Goal: Communication & Community: Participate in discussion

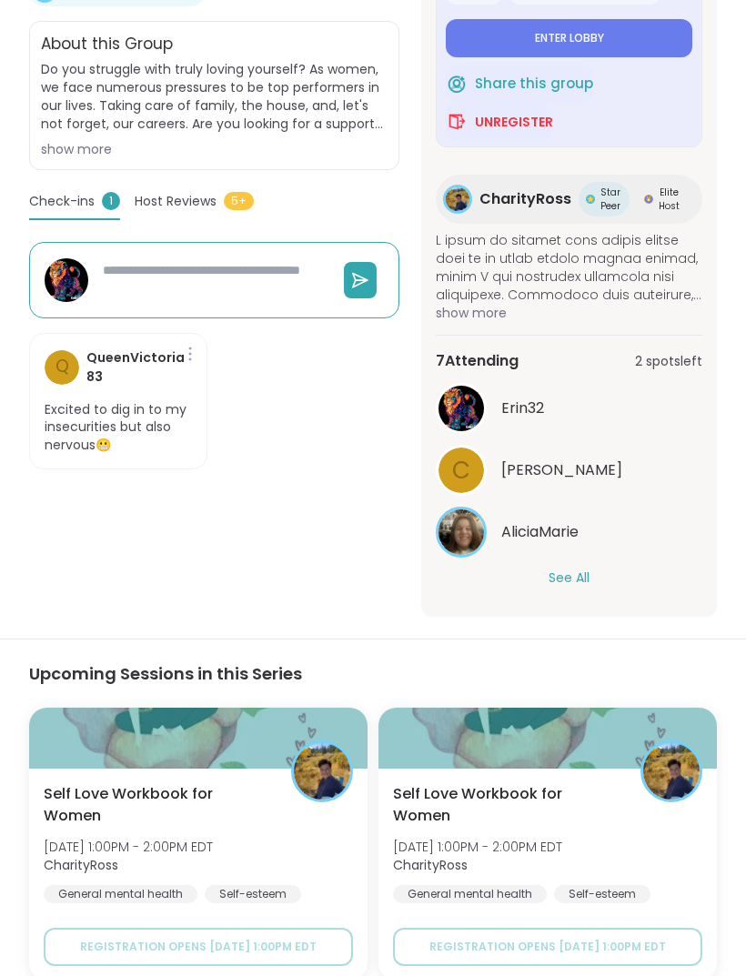
scroll to position [545, 0]
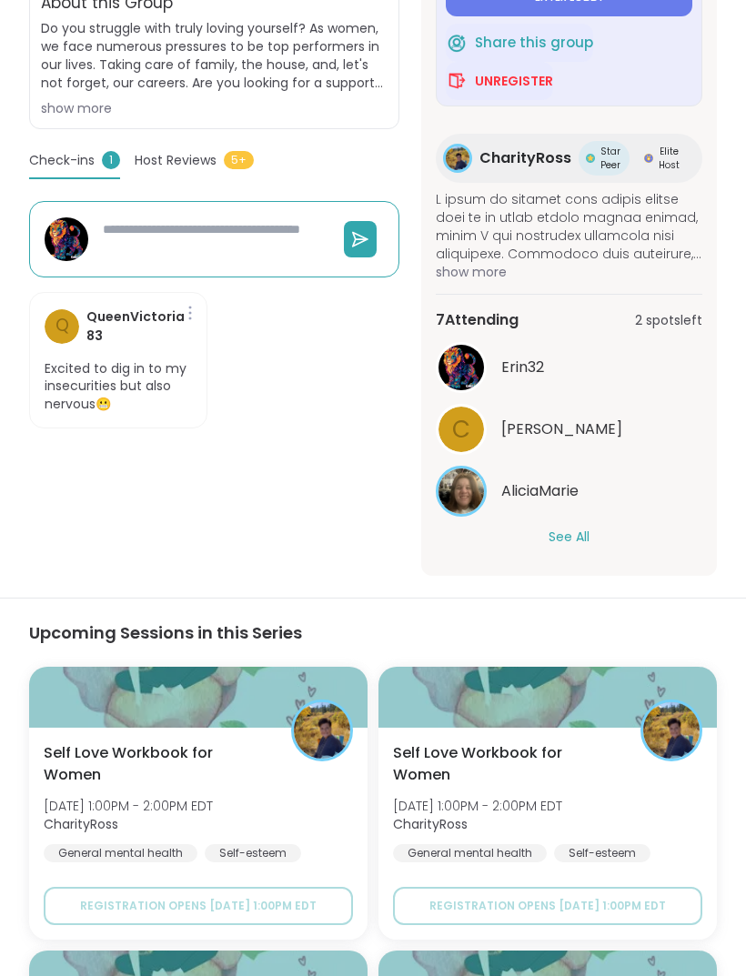
click at [578, 530] on button "See All" at bounding box center [568, 537] width 41 height 19
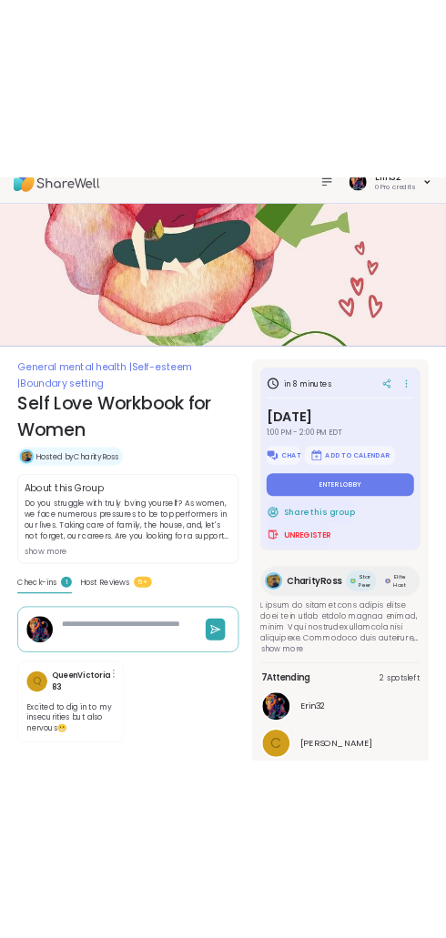
scroll to position [0, 0]
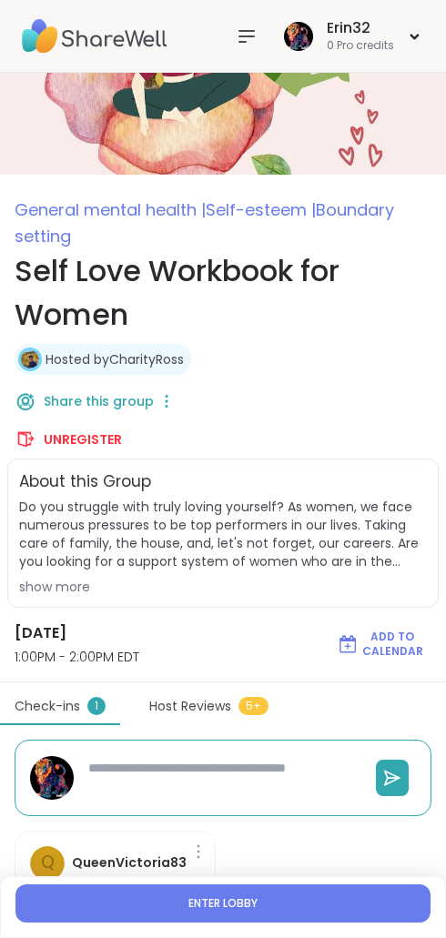
type textarea "*"
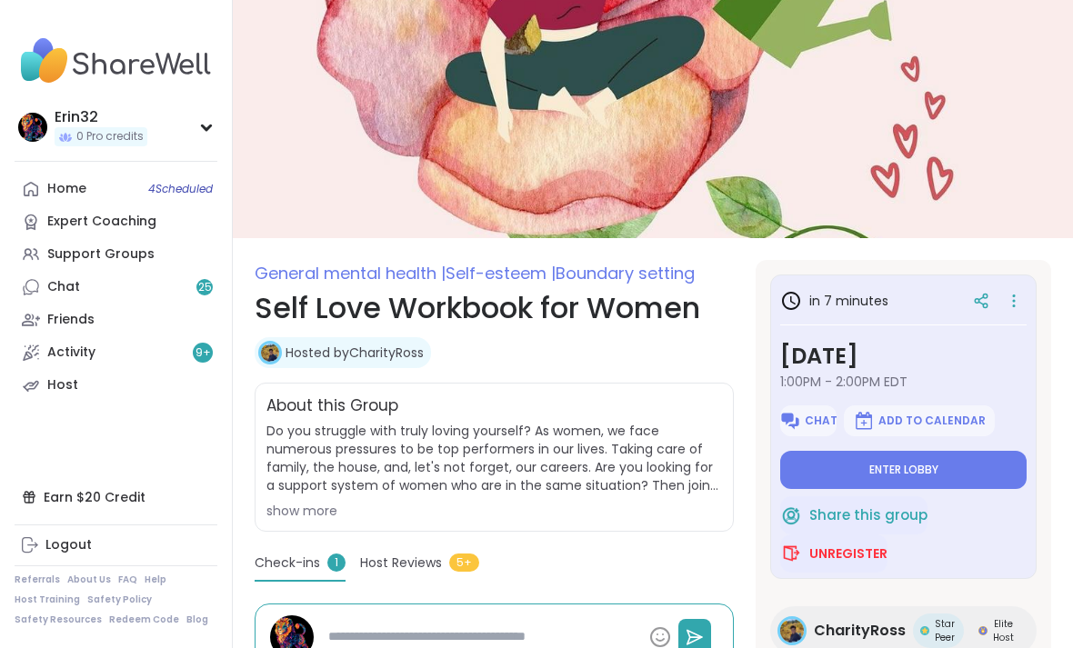
click at [647, 463] on span "Do you struggle with truly loving yourself? As women, we face numerous pressure…" at bounding box center [494, 458] width 456 height 73
click at [961, 460] on button "Enter lobby" at bounding box center [903, 470] width 246 height 38
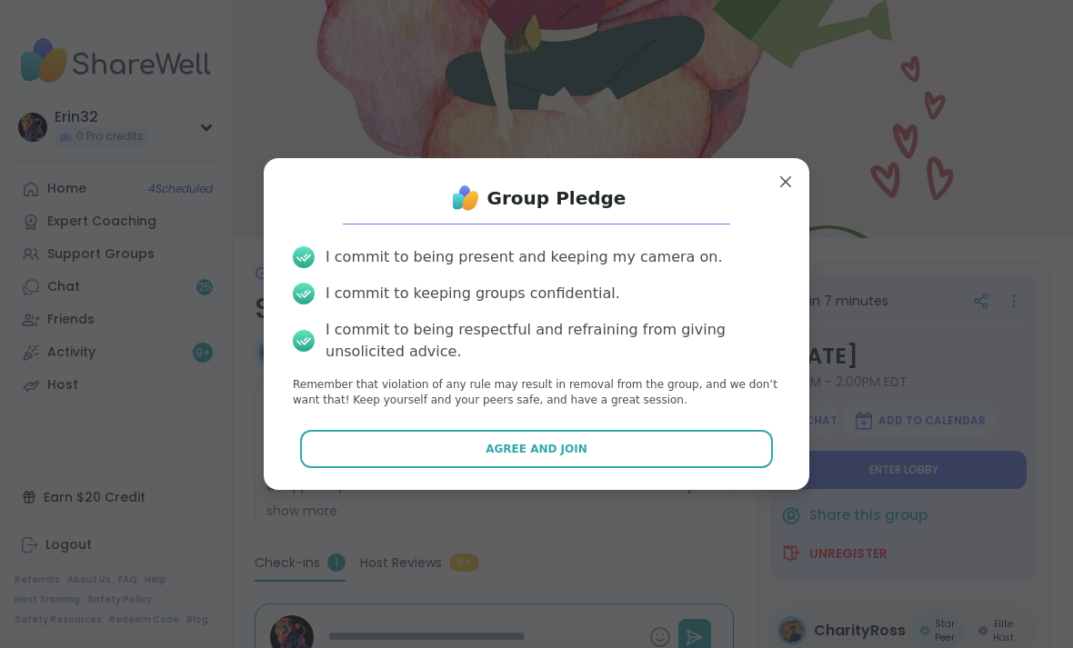
click at [678, 459] on button "Agree and Join" at bounding box center [537, 449] width 474 height 38
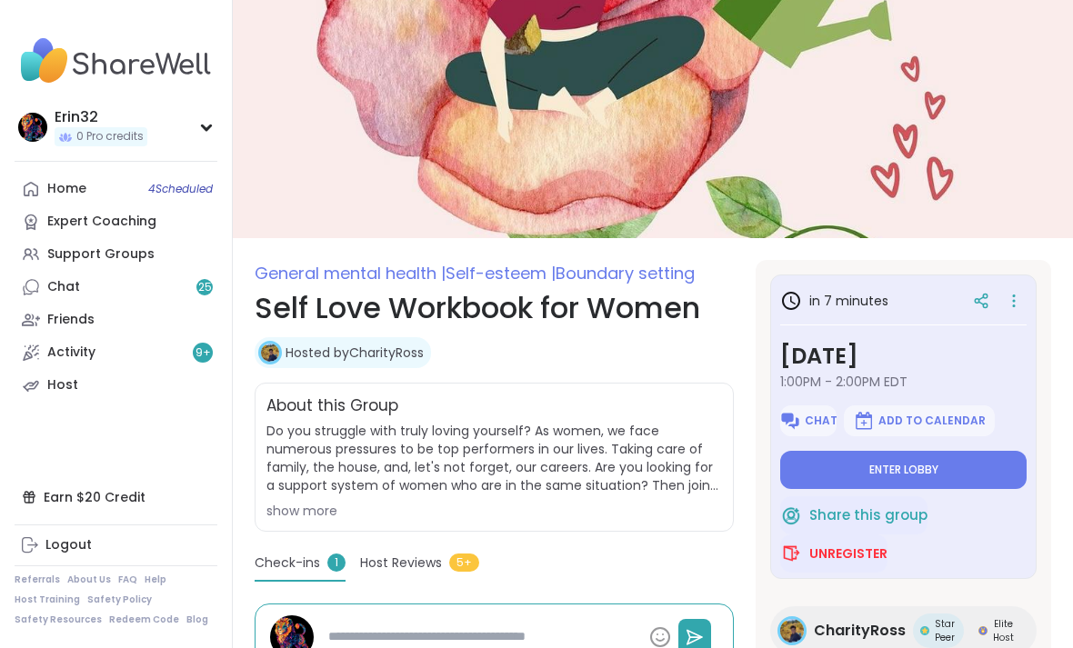
type textarea "*"
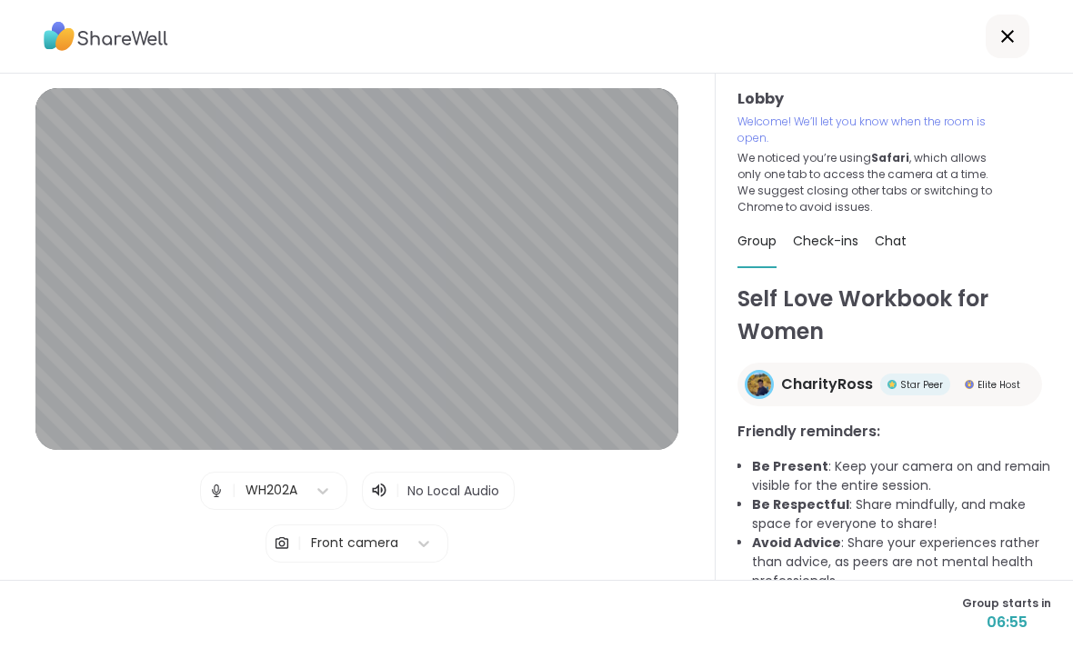
click at [614, 524] on div "Lobby | WH202A | No Local Audio | Front camera Test speaker and microphone" at bounding box center [356, 351] width 643 height 527
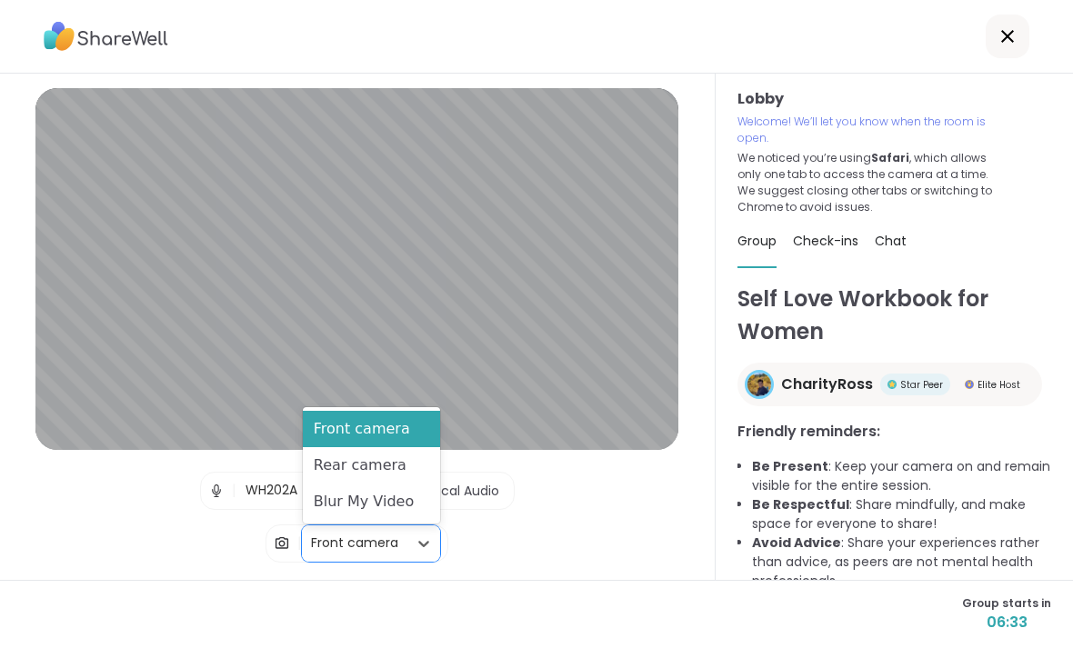
click at [399, 468] on div "Rear camera" at bounding box center [371, 465] width 137 height 36
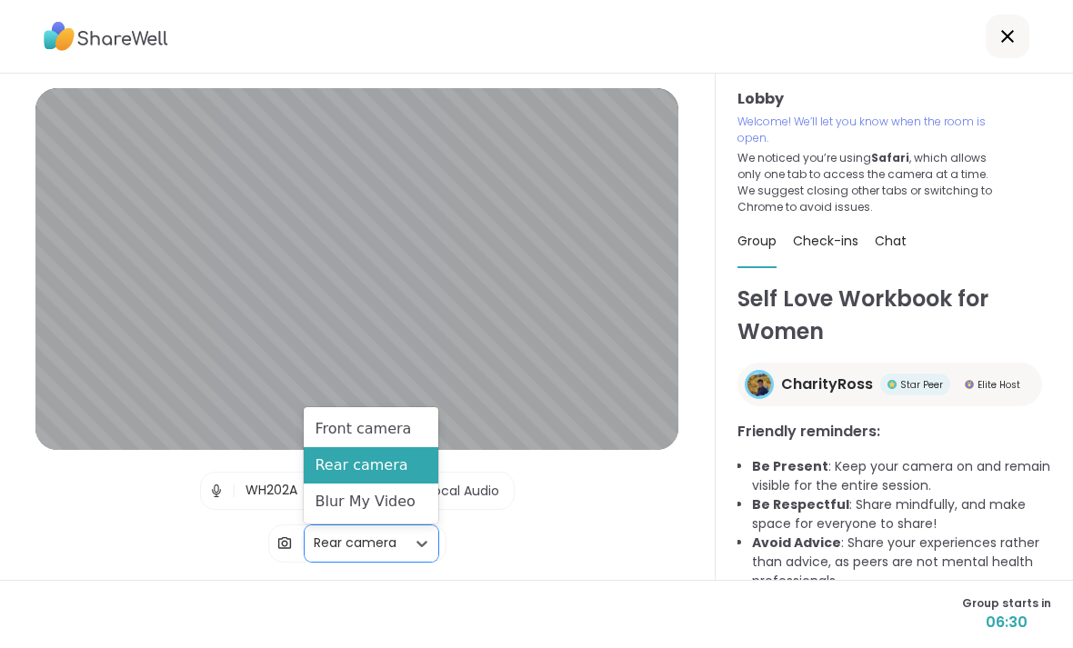
click at [413, 501] on div "Blur My Video" at bounding box center [371, 502] width 134 height 36
click at [416, 425] on div "Front camera" at bounding box center [371, 429] width 134 height 36
click at [400, 411] on div "Front camera" at bounding box center [371, 429] width 134 height 36
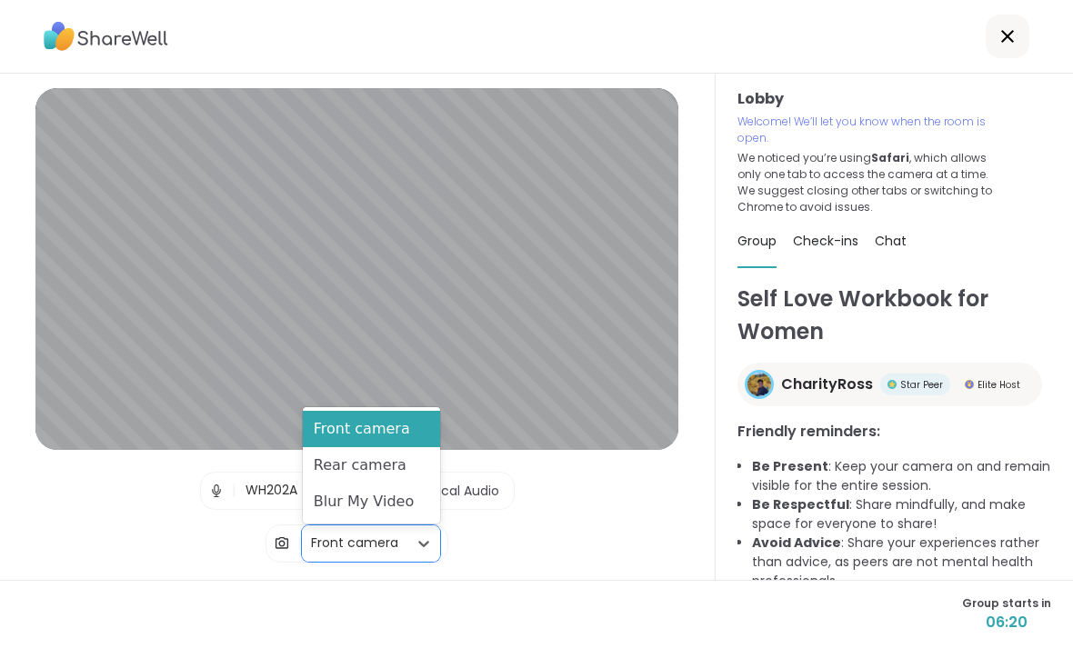
click at [387, 466] on div "Rear camera" at bounding box center [371, 465] width 137 height 36
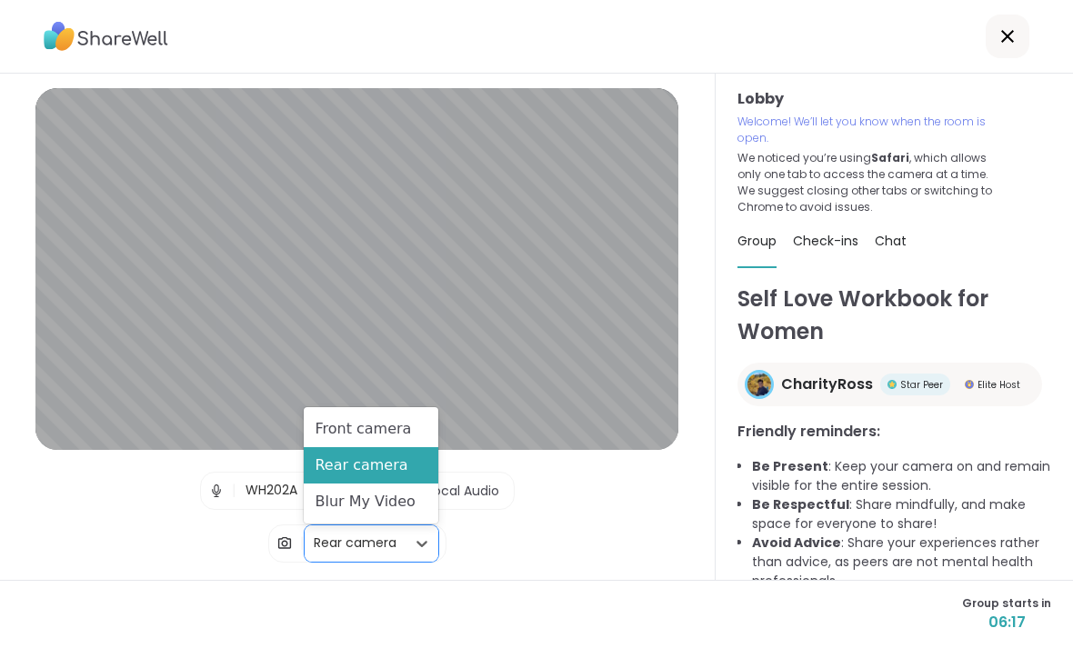
click at [369, 437] on div "Front camera" at bounding box center [371, 429] width 134 height 36
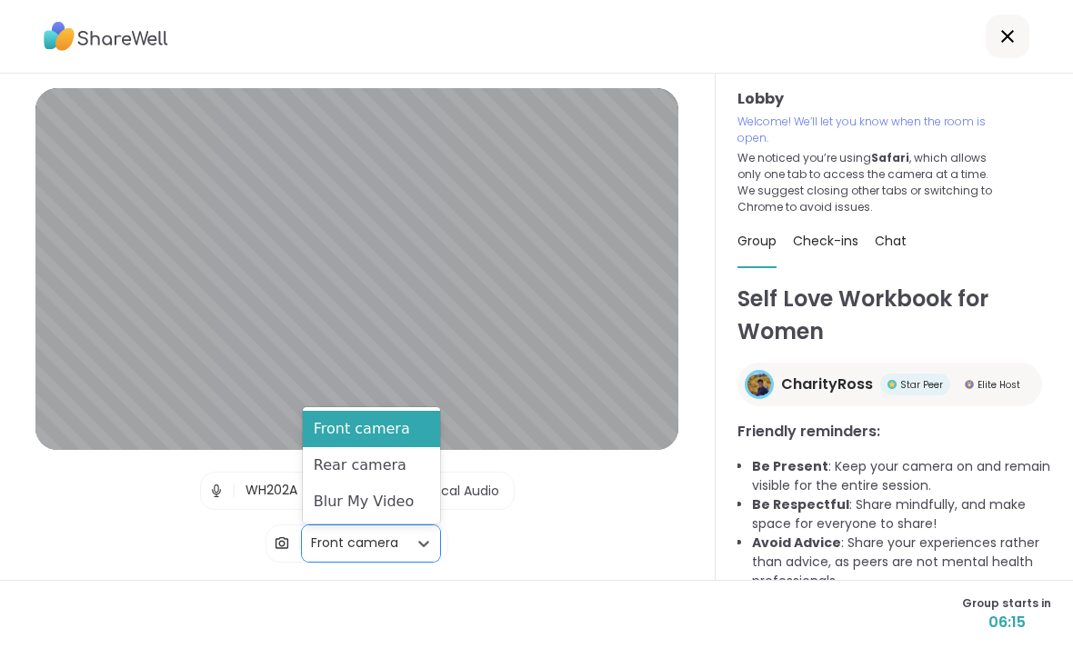
click at [385, 503] on div "Blur My Video" at bounding box center [371, 502] width 137 height 36
click at [422, 486] on div "Blur My Video" at bounding box center [371, 502] width 137 height 36
click at [400, 426] on div "Front camera" at bounding box center [371, 429] width 137 height 36
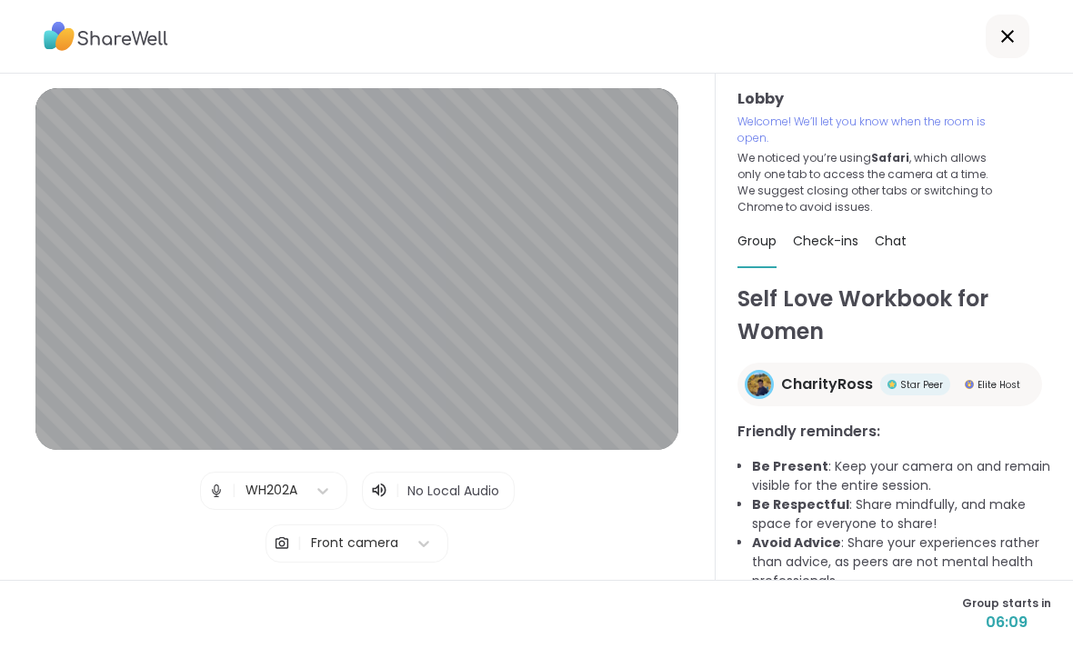
click at [1007, 35] on icon at bounding box center [1007, 36] width 13 height 13
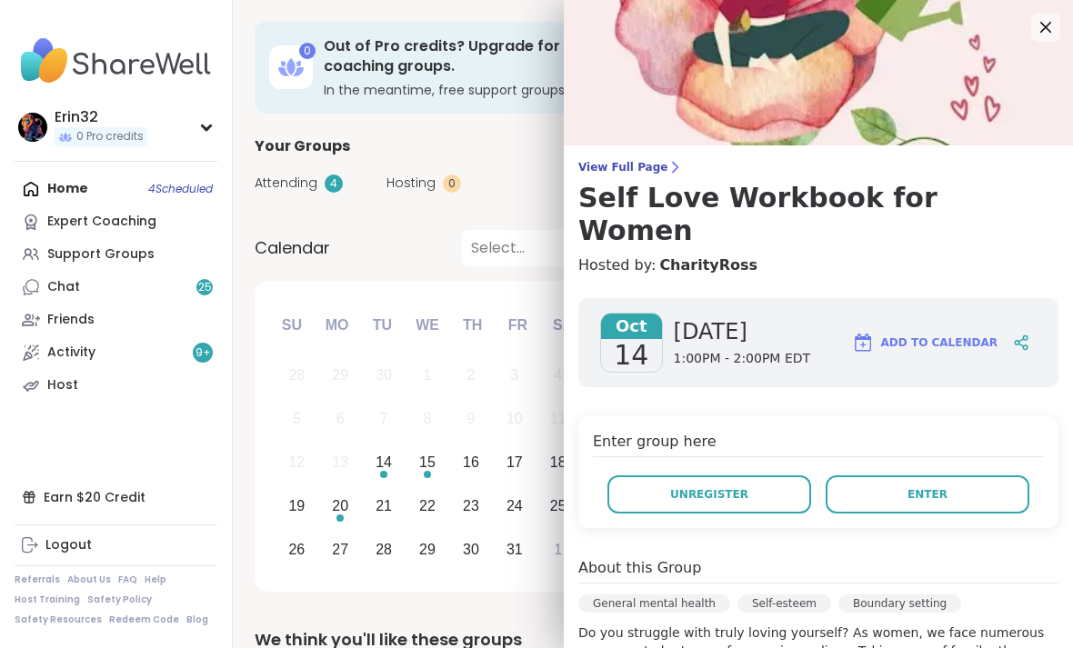
click at [892, 476] on button "Enter" at bounding box center [928, 495] width 204 height 38
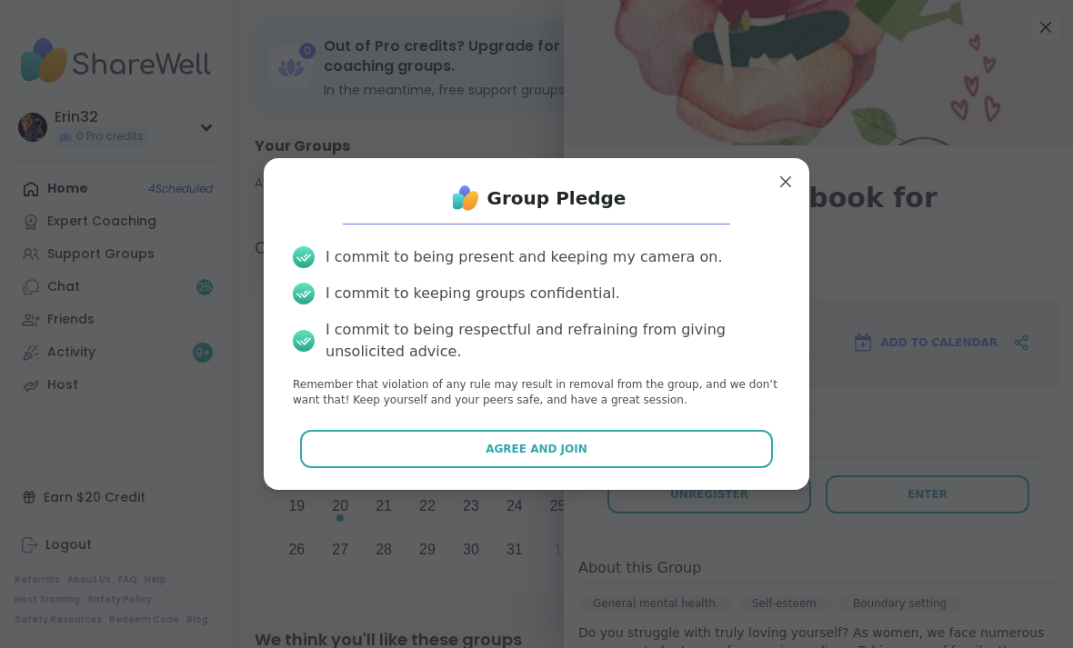
click at [728, 451] on button "Agree and Join" at bounding box center [537, 449] width 474 height 38
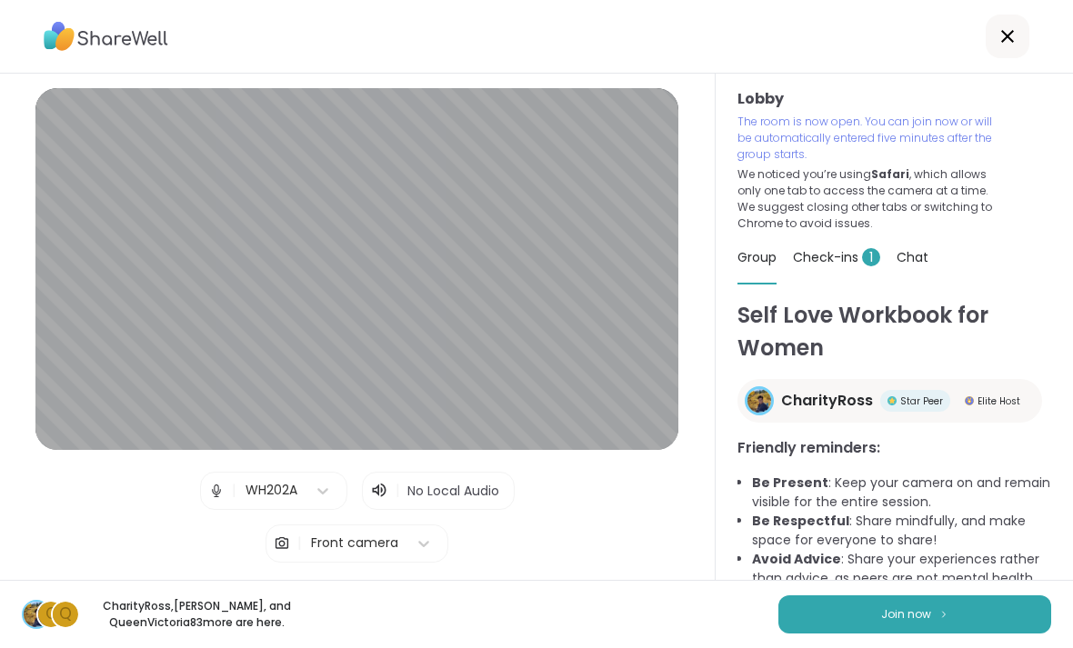
click at [998, 609] on button "Join now" at bounding box center [914, 615] width 273 height 38
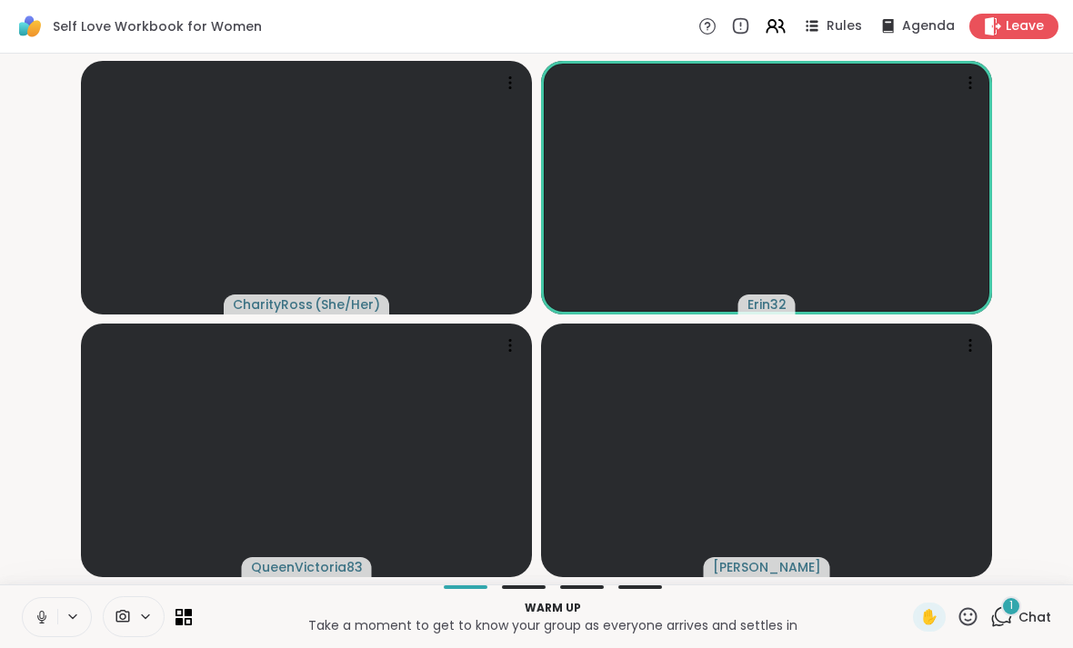
click at [37, 623] on icon at bounding box center [42, 617] width 16 height 16
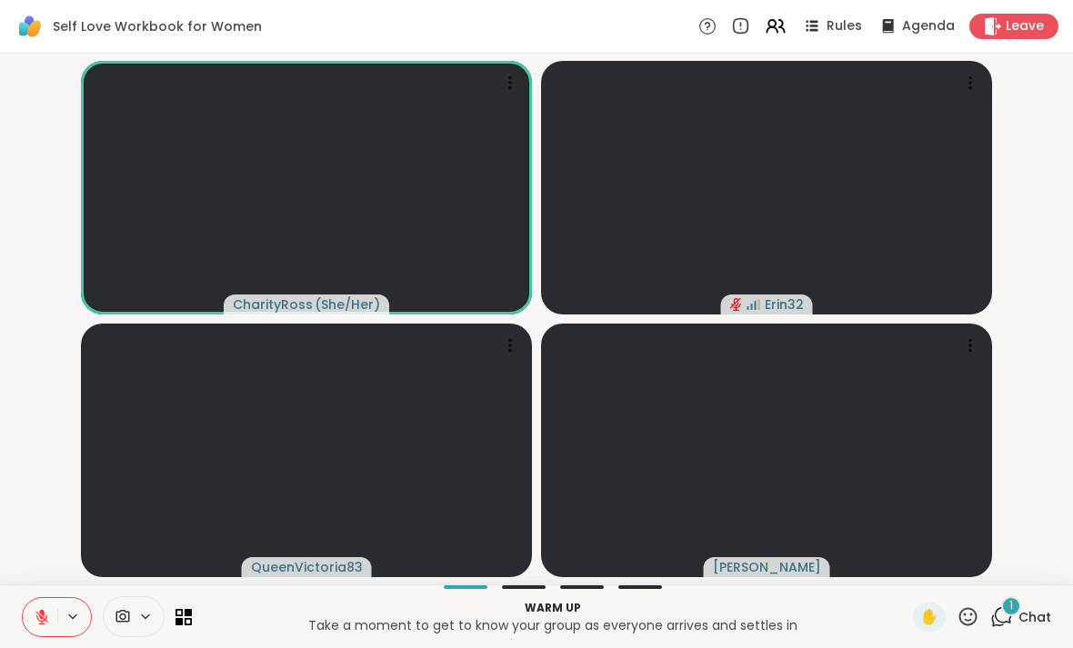
click at [1029, 617] on span "Chat" at bounding box center [1034, 617] width 33 height 18
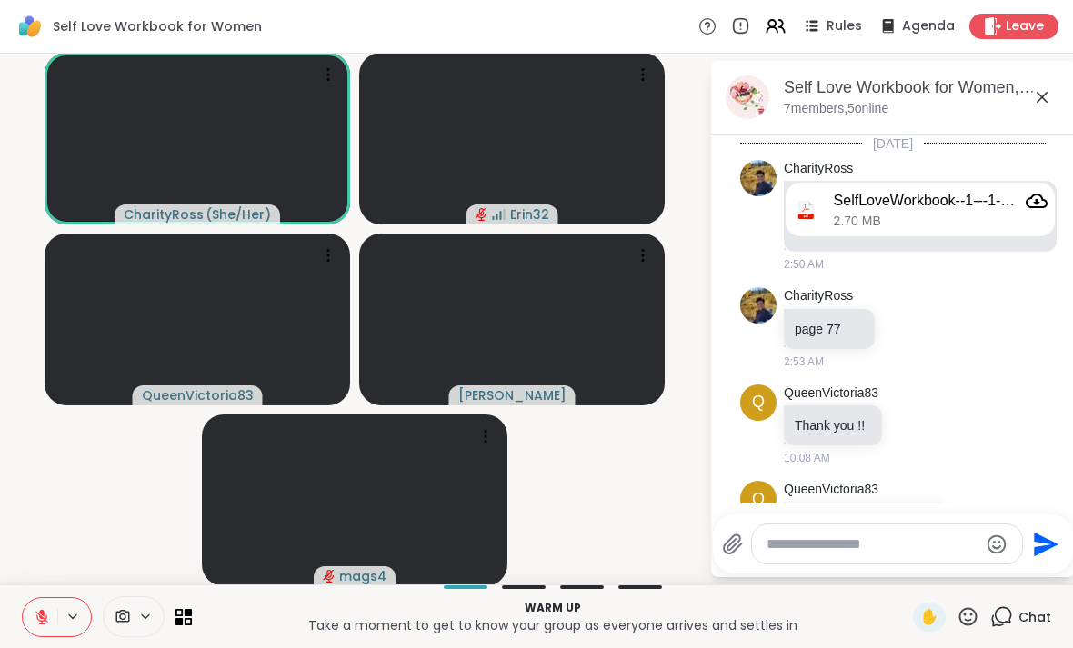
click at [637, 501] on video-player-container "CharityRoss ( She/Her ) Erin32 QueenVictoria83 [PERSON_NAME] mags4" at bounding box center [354, 319] width 687 height 516
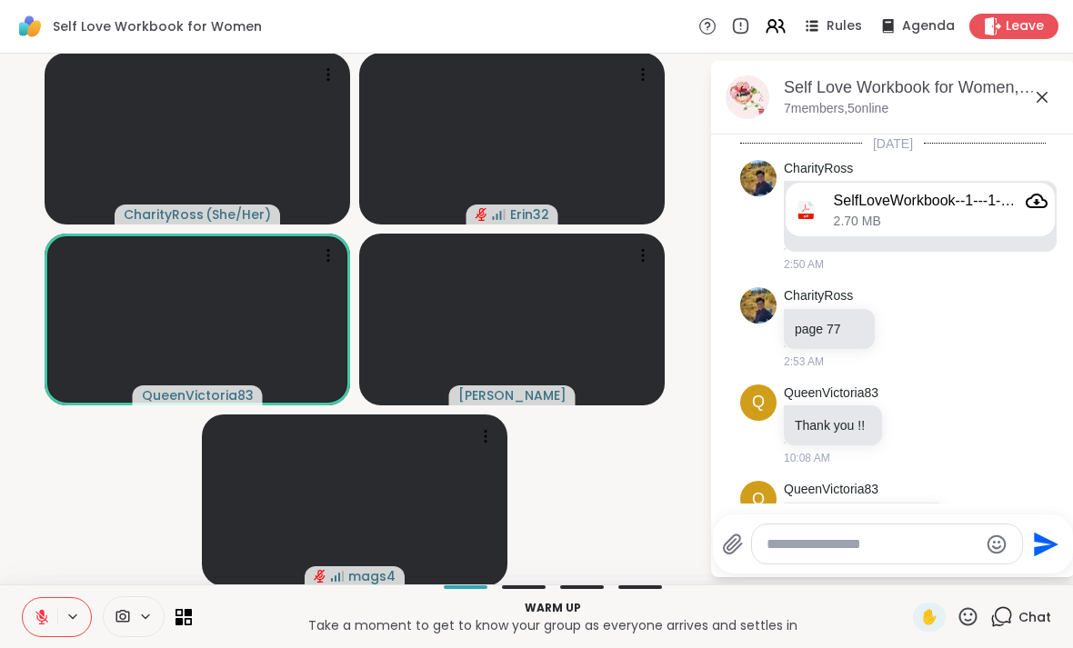
click at [1044, 99] on icon at bounding box center [1042, 97] width 11 height 11
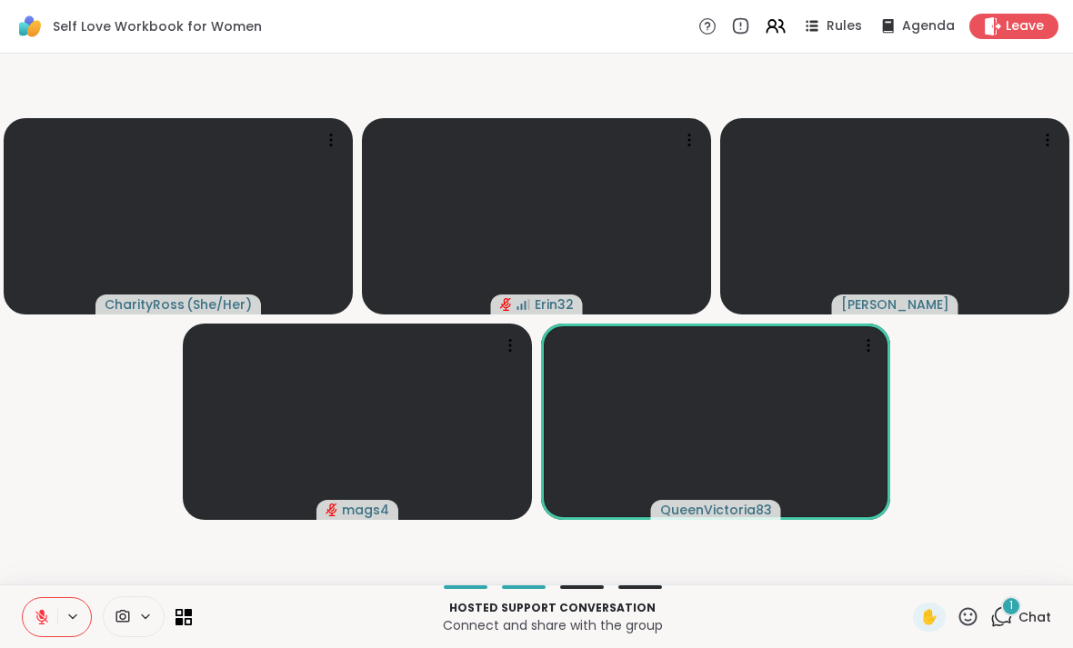
click at [1013, 615] on div "1" at bounding box center [1011, 607] width 20 height 20
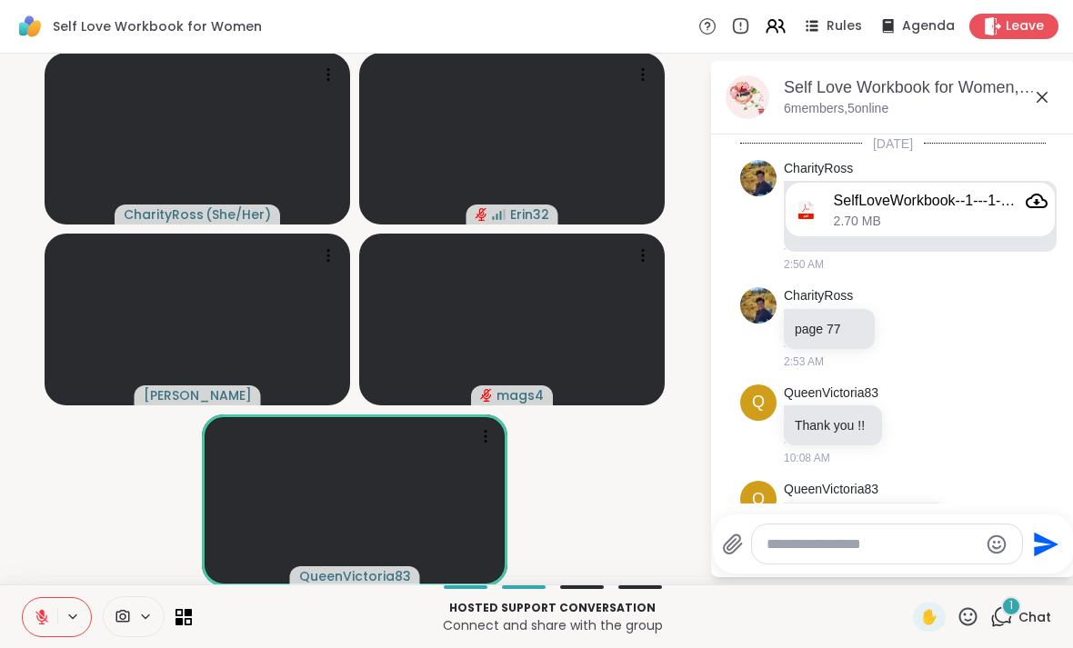
scroll to position [598, 0]
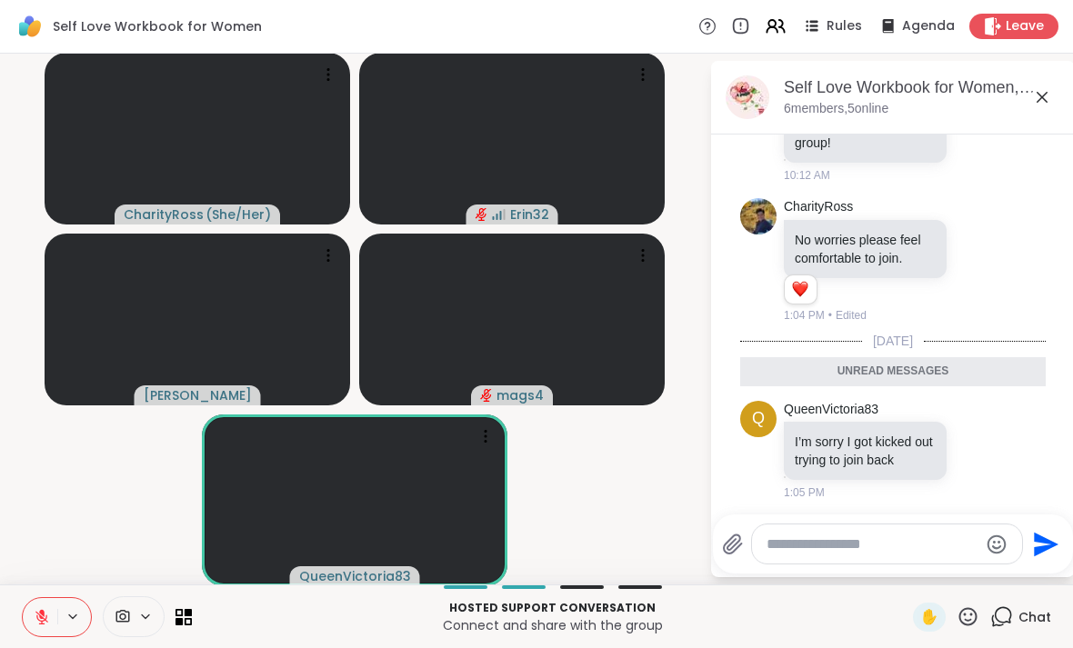
click at [948, 538] on textarea "Type your message" at bounding box center [873, 545] width 212 height 18
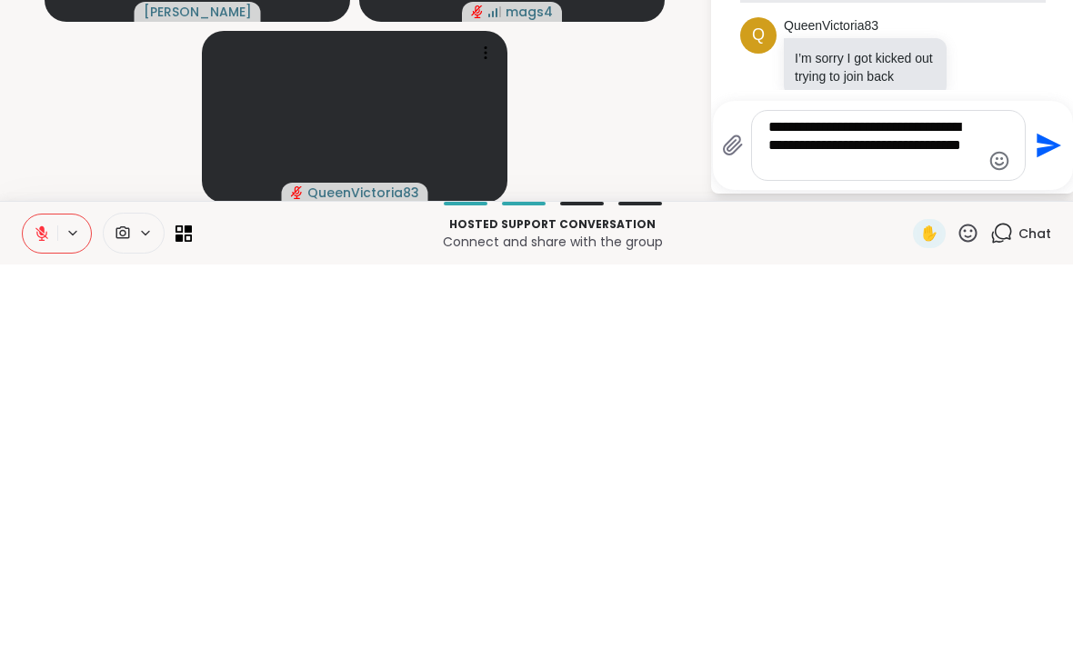
type textarea "**********"
click at [1039, 509] on button "Send" at bounding box center [1046, 529] width 41 height 41
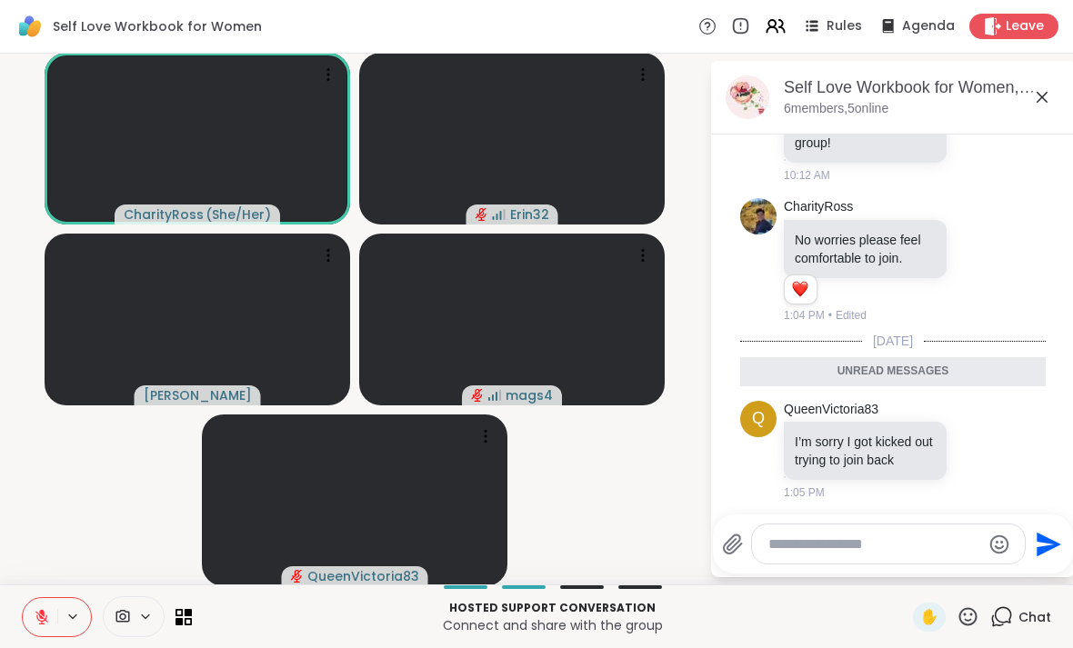
scroll to position [707, 0]
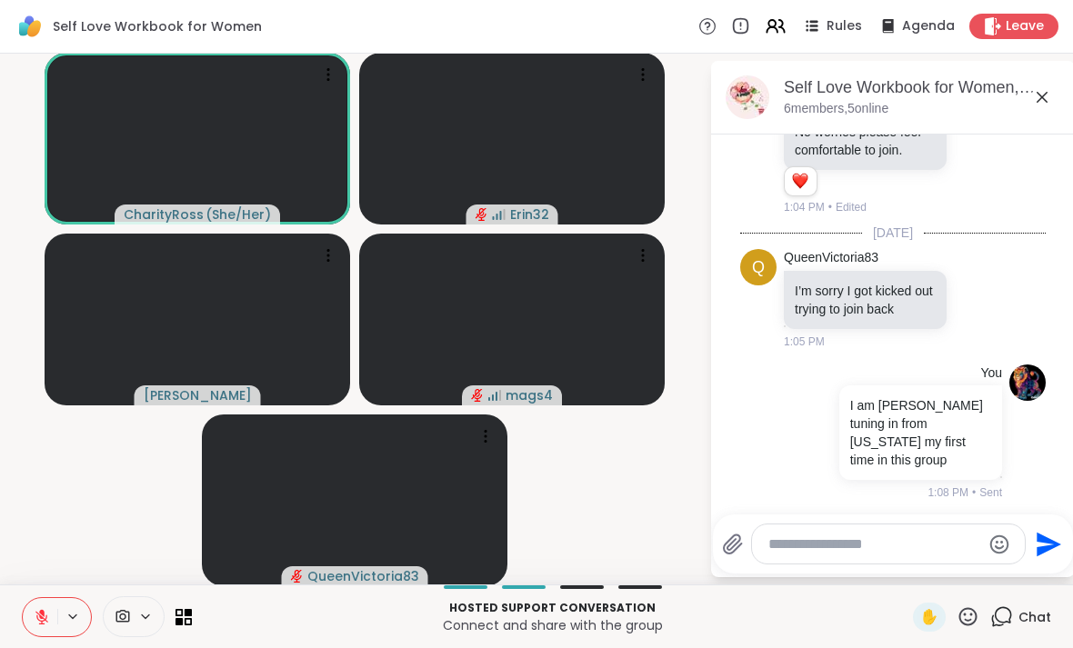
click at [1050, 86] on icon at bounding box center [1042, 97] width 22 height 22
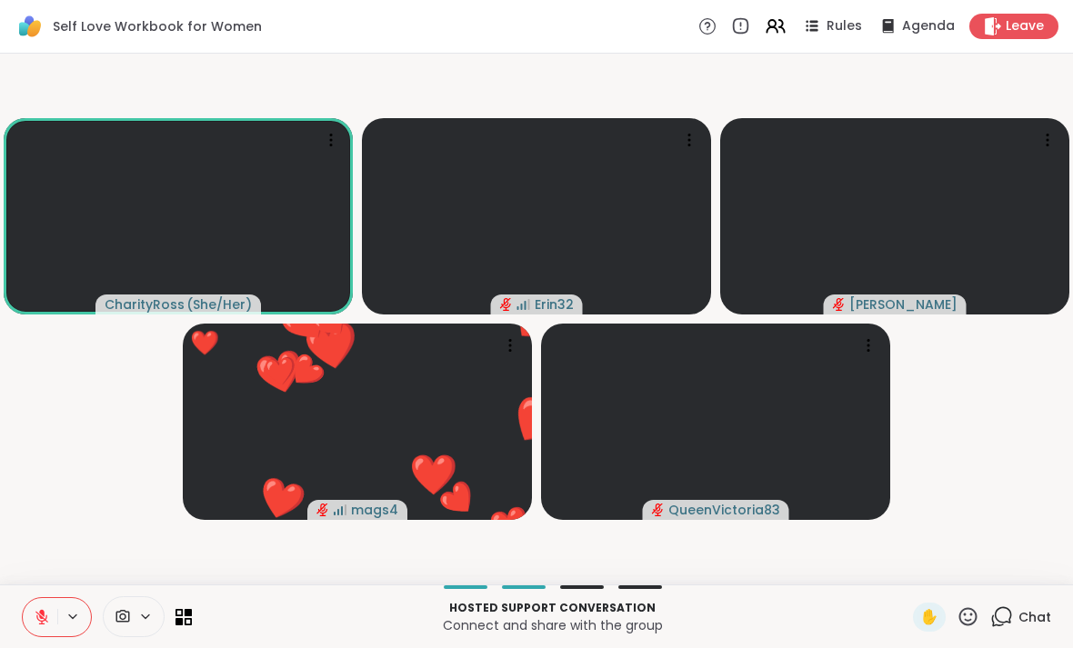
click at [1022, 617] on span "Chat" at bounding box center [1034, 617] width 33 height 18
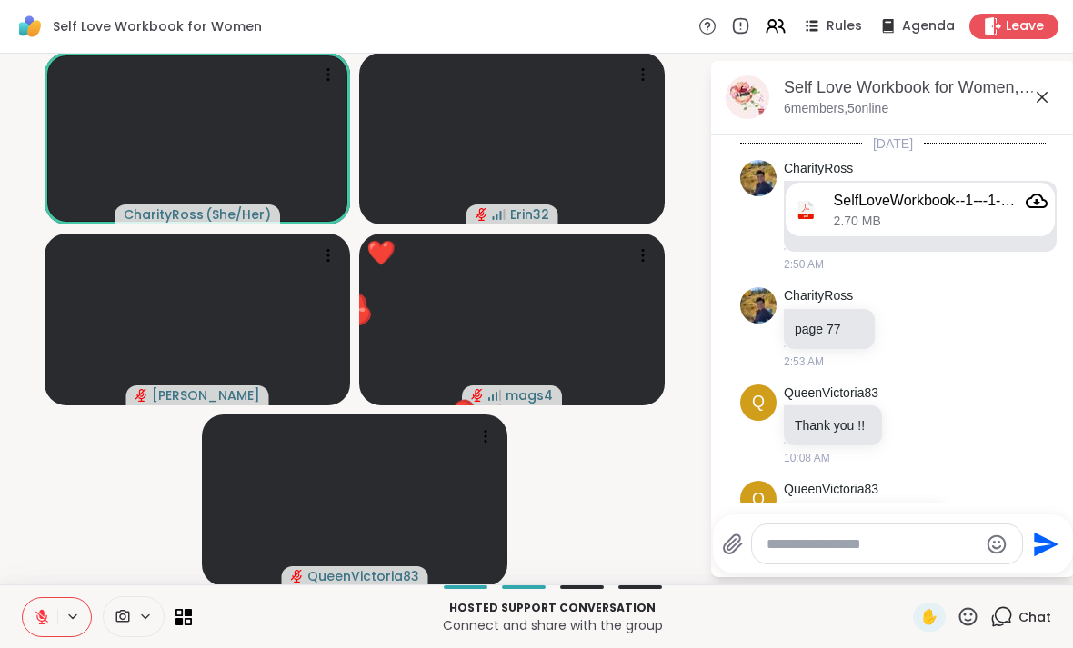
scroll to position [688, 0]
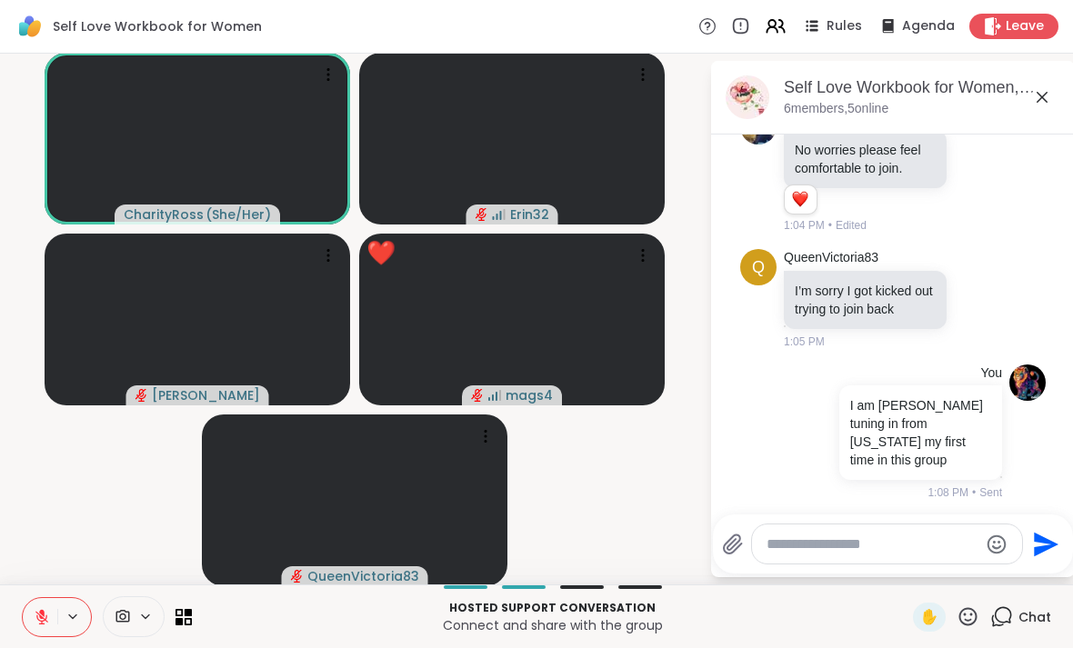
click at [931, 551] on textarea "Type your message" at bounding box center [873, 545] width 212 height 18
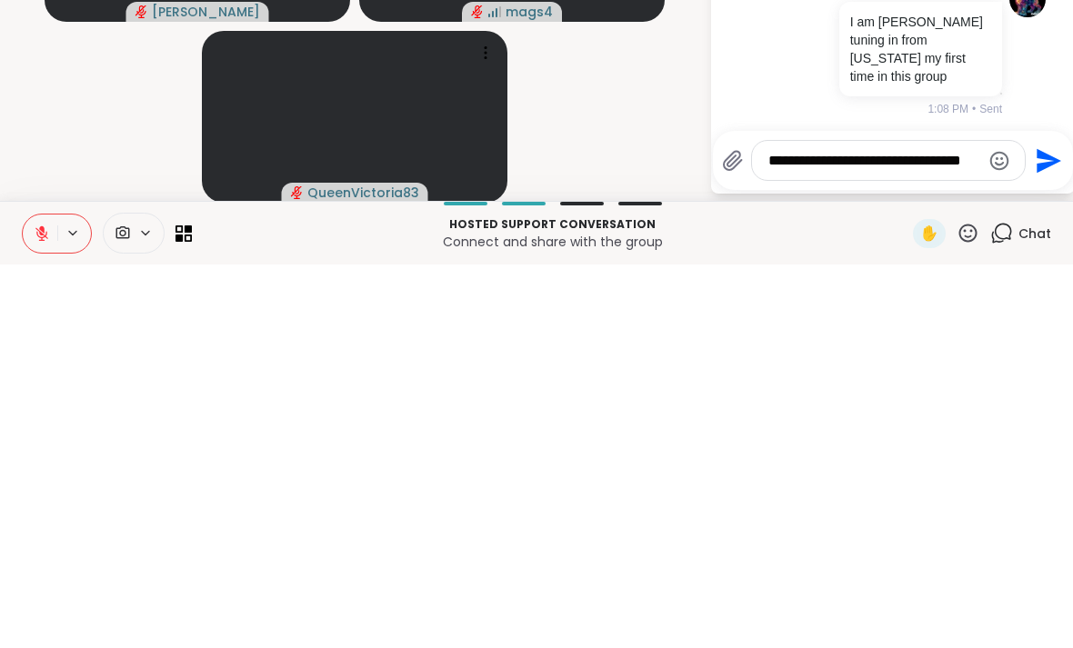
scroll to position [0, 0]
type textarea "**********"
click at [1043, 526] on icon "Send" at bounding box center [1049, 538] width 25 height 25
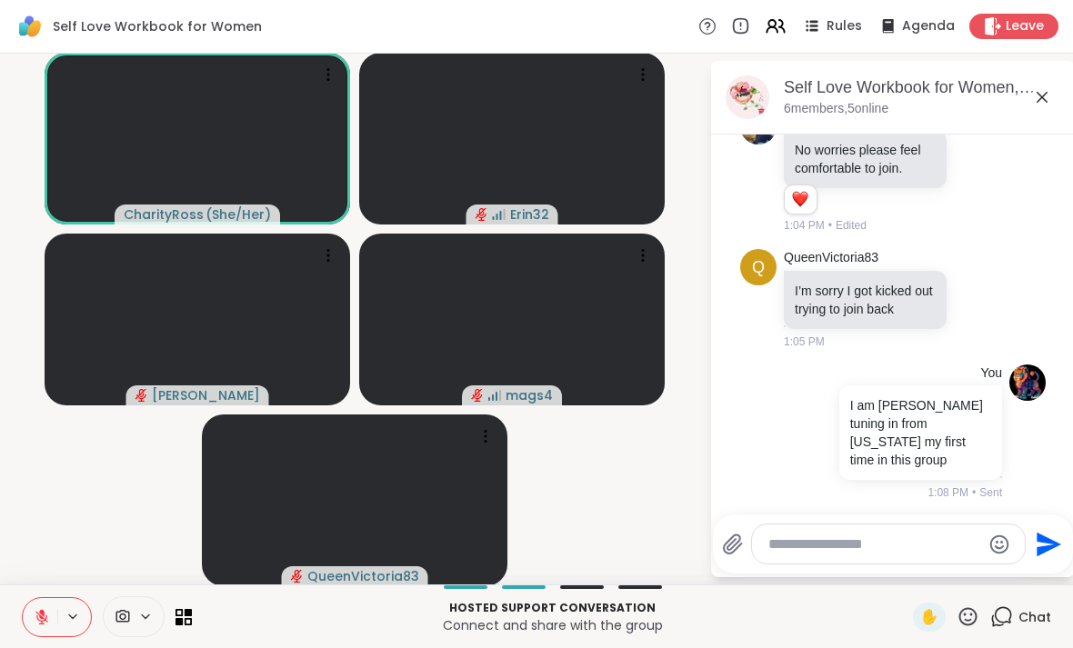
scroll to position [821, 0]
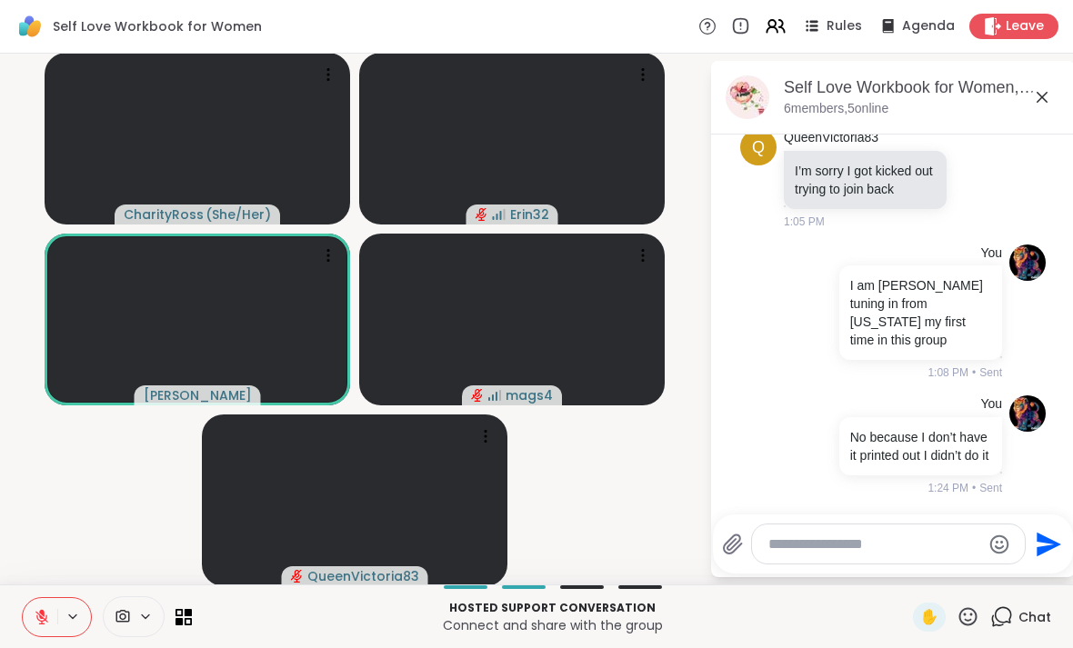
click at [894, 551] on textarea "Type your message" at bounding box center [874, 545] width 212 height 18
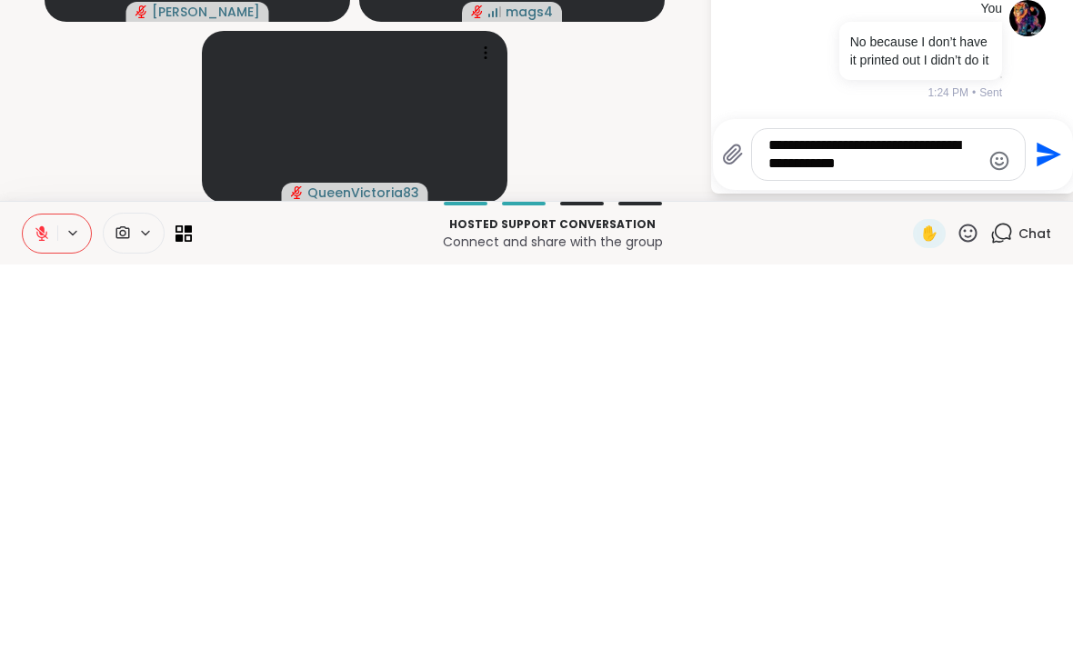
type textarea "**********"
click at [1040, 524] on icon "Send" at bounding box center [1046, 538] width 29 height 29
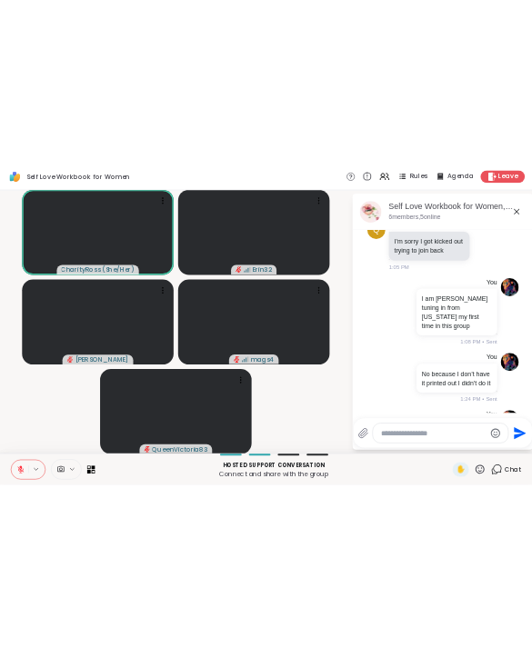
scroll to position [936, 0]
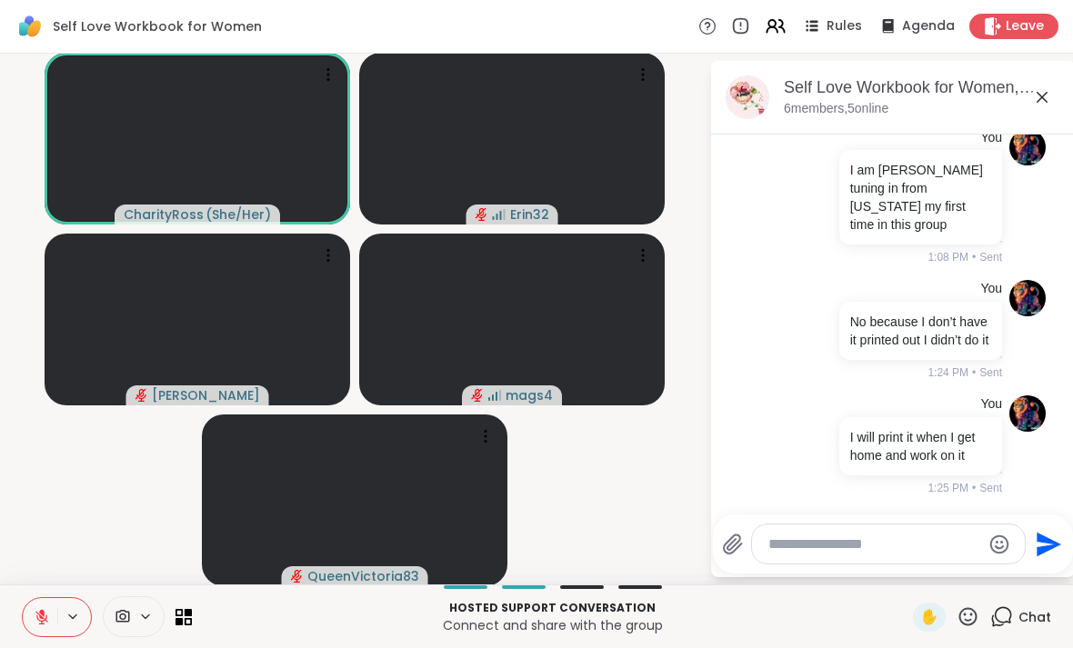
click at [1045, 100] on icon at bounding box center [1042, 97] width 11 height 11
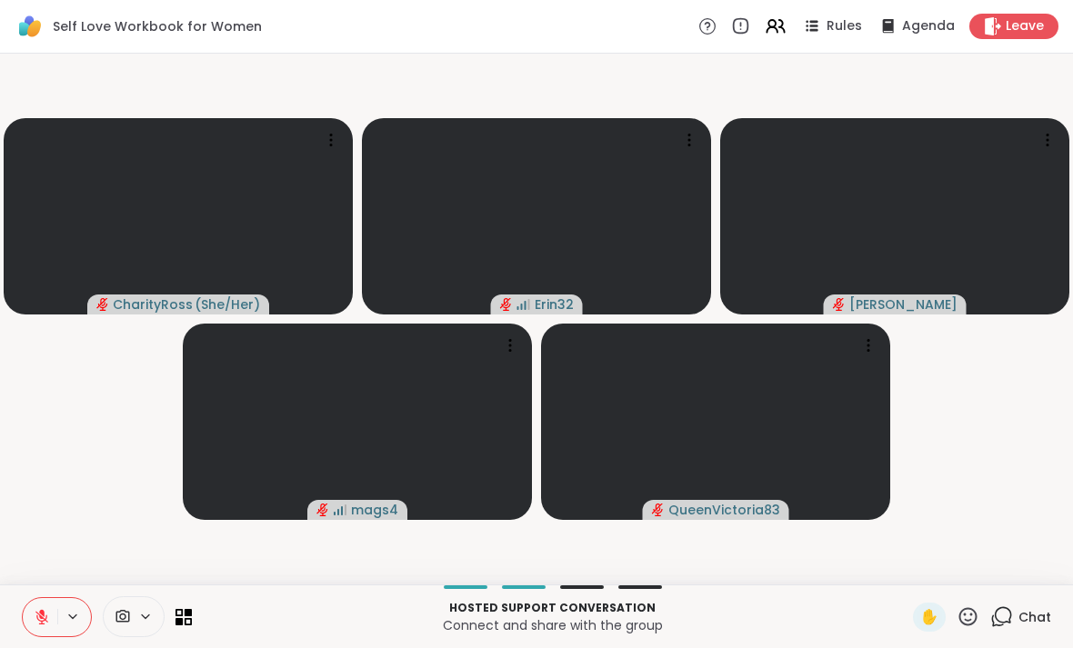
click at [1040, 35] on span "Leave" at bounding box center [1025, 26] width 38 height 18
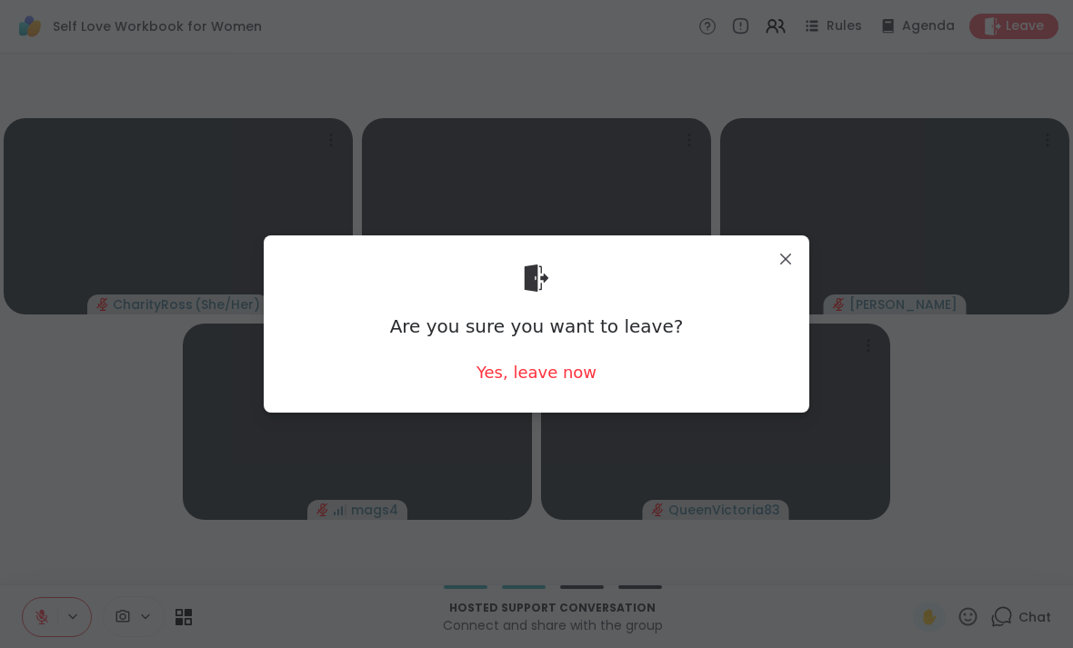
click at [602, 376] on div "Are you sure you want to leave? Yes, leave now" at bounding box center [536, 324] width 516 height 148
click at [569, 382] on div "Yes, leave now" at bounding box center [536, 372] width 120 height 23
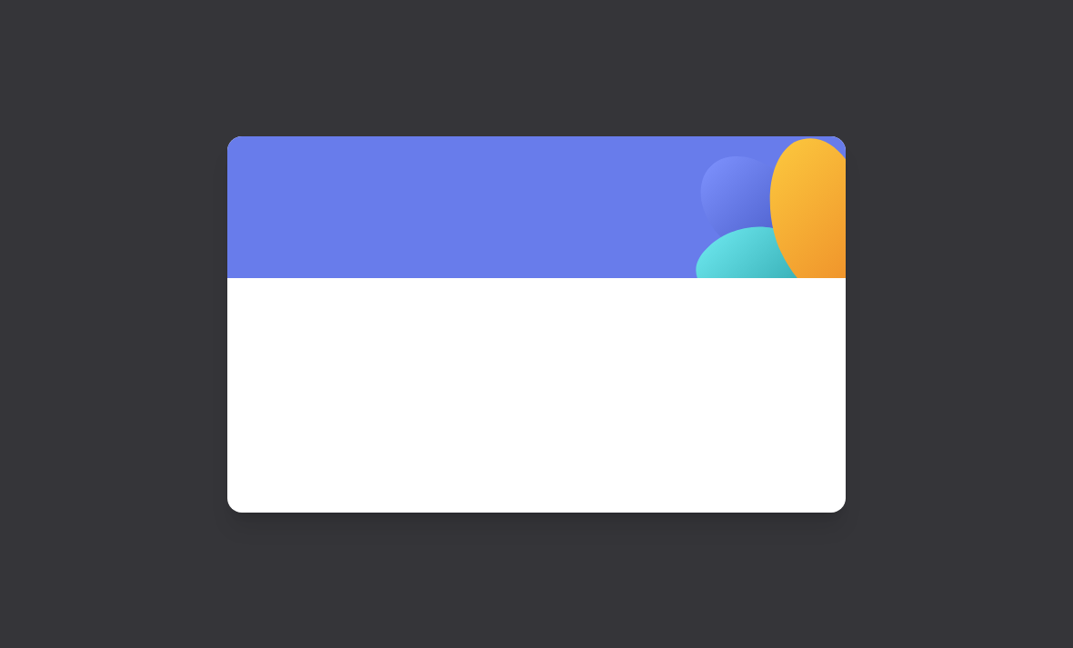
click at [556, 386] on span at bounding box center [536, 371] width 531 height 98
